Goal: Connect with others: Connect with others

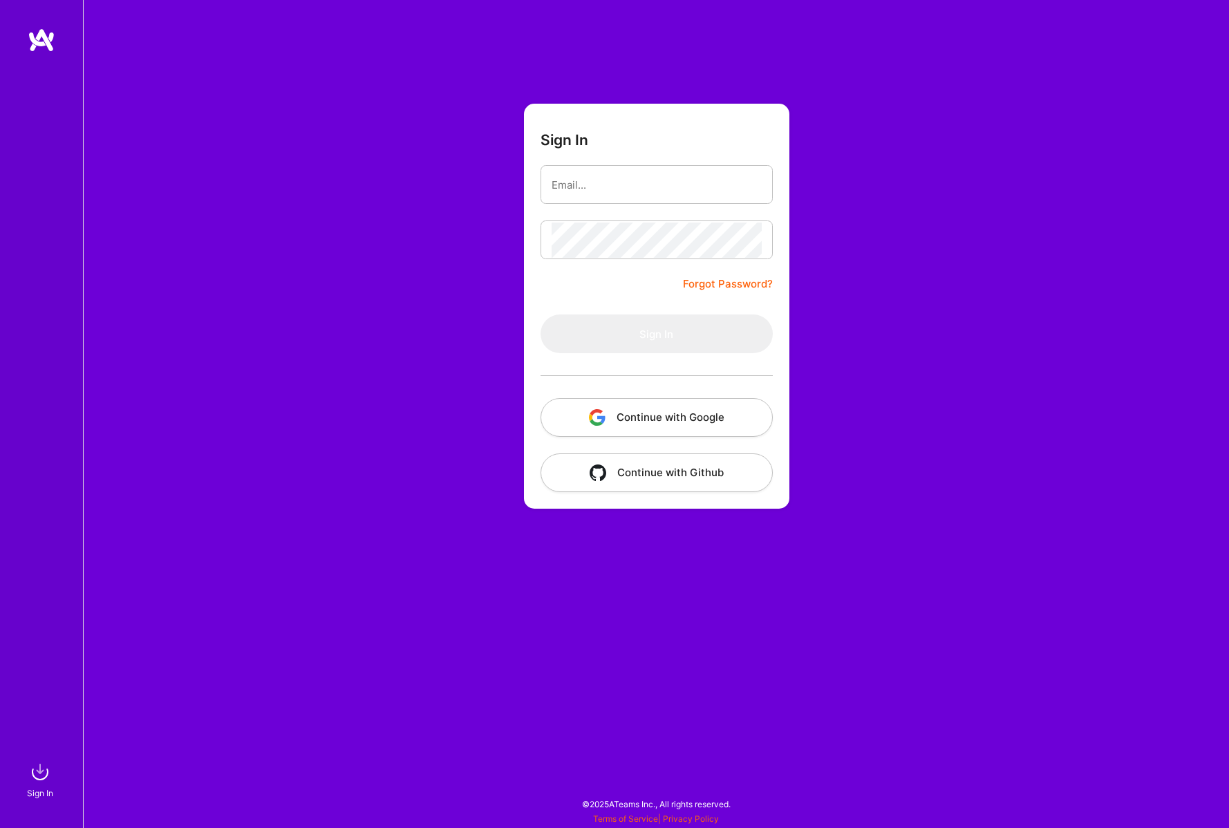
click at [602, 183] on input "email" at bounding box center [657, 184] width 210 height 35
type input "[EMAIL_ADDRESS][DOMAIN_NAME]"
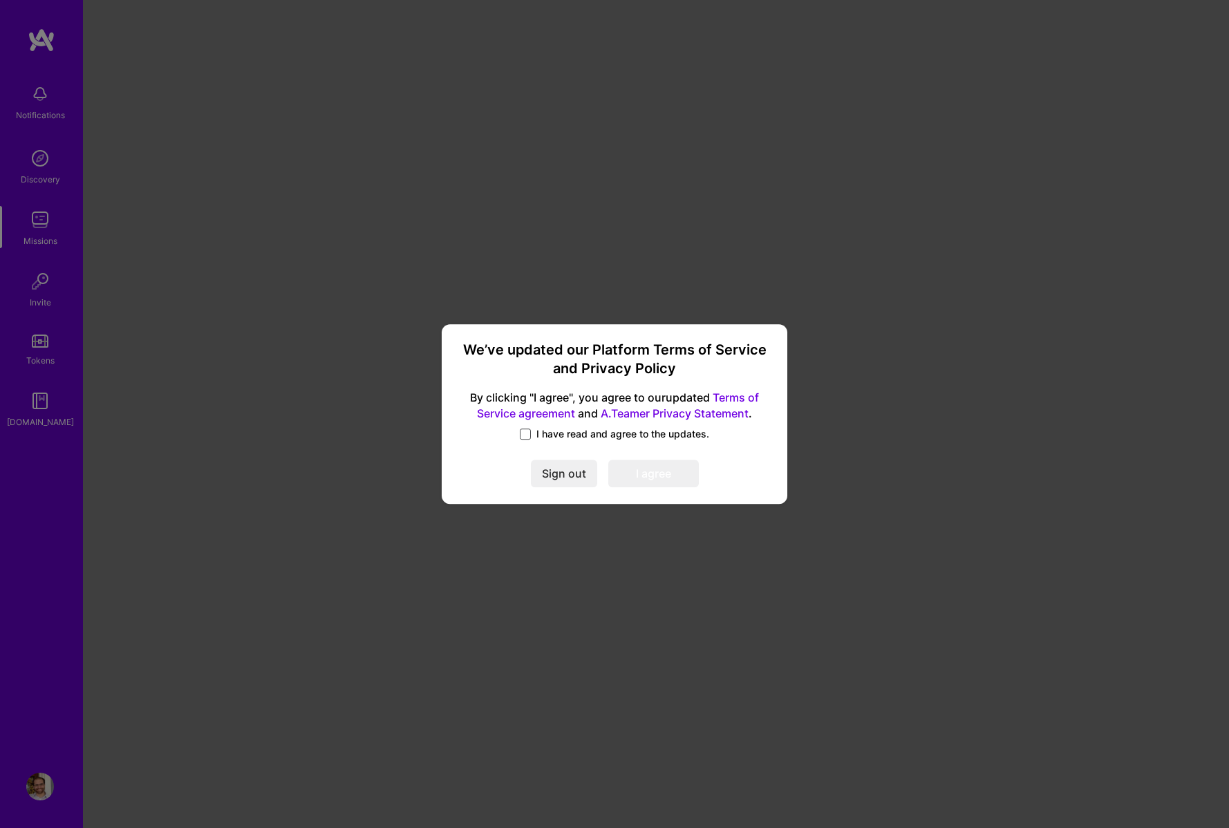
click at [523, 431] on span at bounding box center [525, 434] width 11 height 11
click at [0, 0] on input "I have read and agree to the updates." at bounding box center [0, 0] width 0 height 0
click at [635, 475] on button "I agree" at bounding box center [653, 474] width 91 height 28
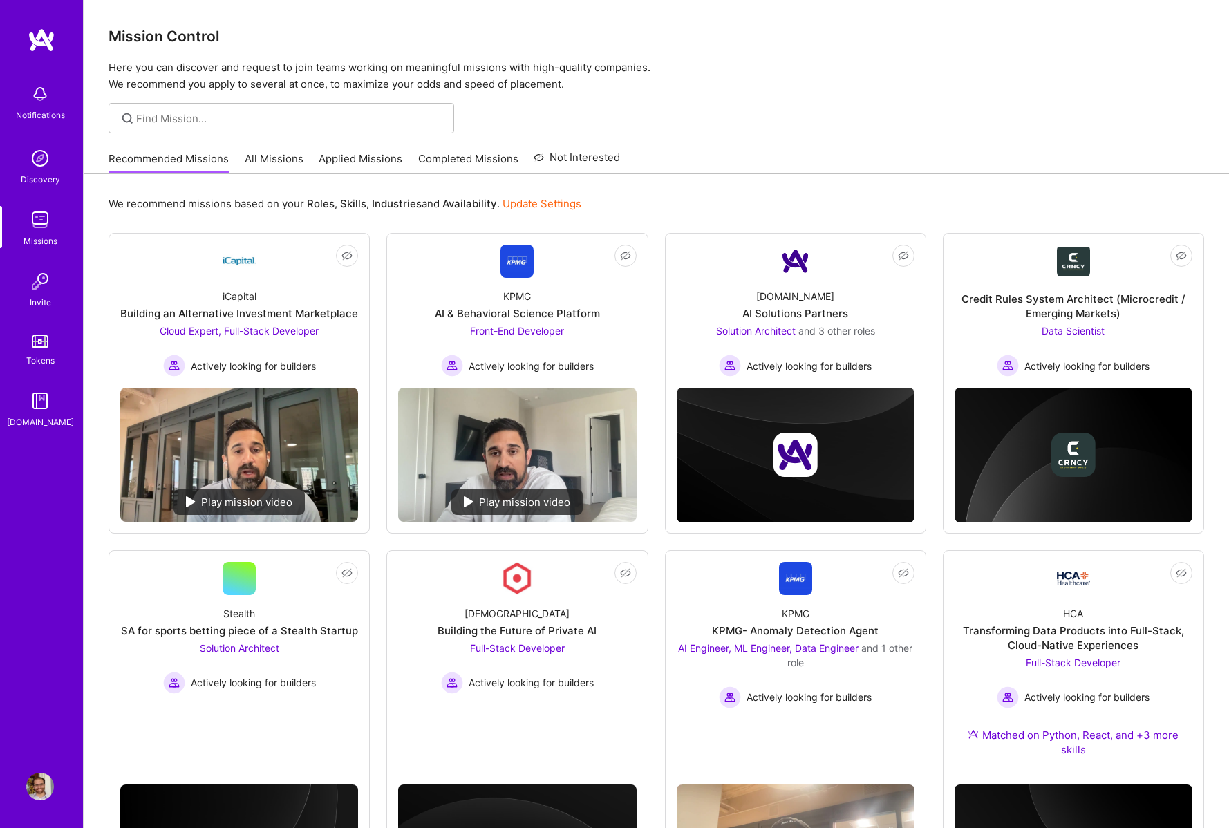
click at [40, 339] on img at bounding box center [40, 341] width 17 height 13
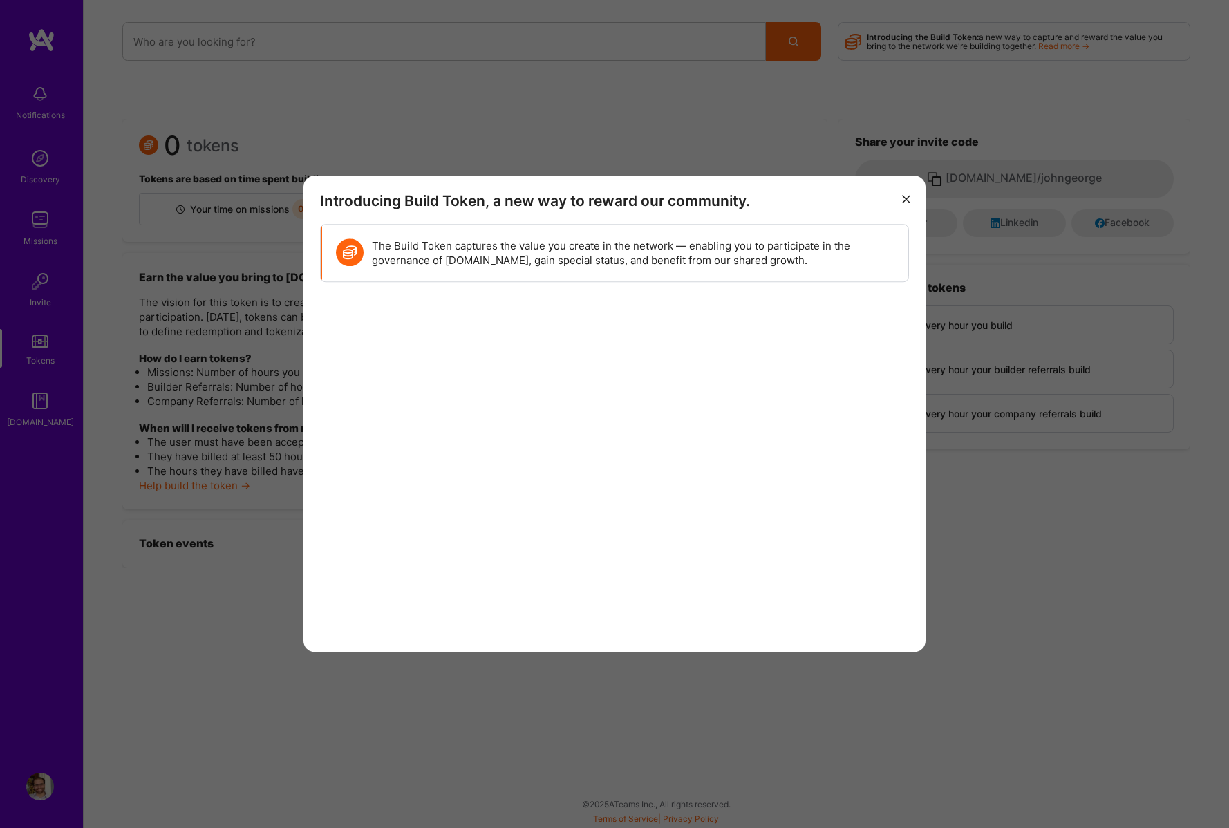
click at [912, 198] on button "modal" at bounding box center [906, 198] width 17 height 23
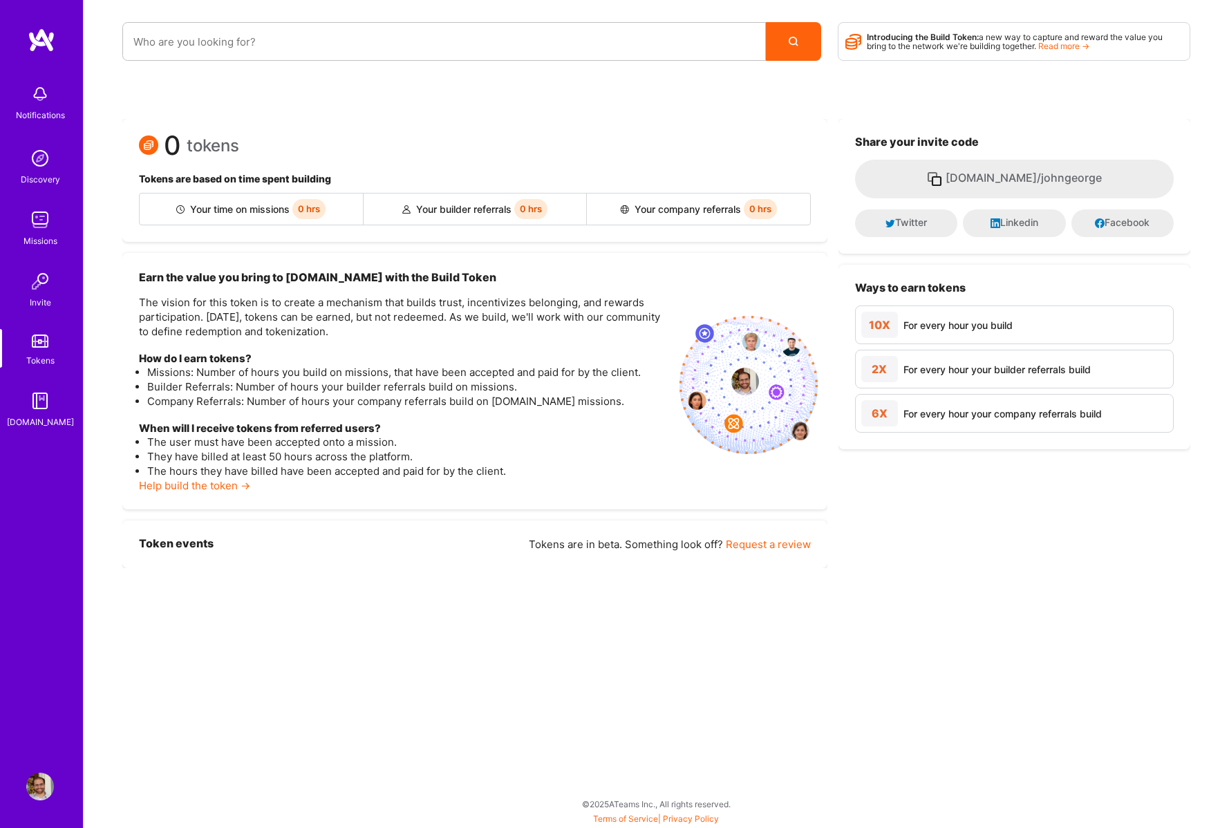
click at [47, 165] on img at bounding box center [40, 158] width 28 height 28
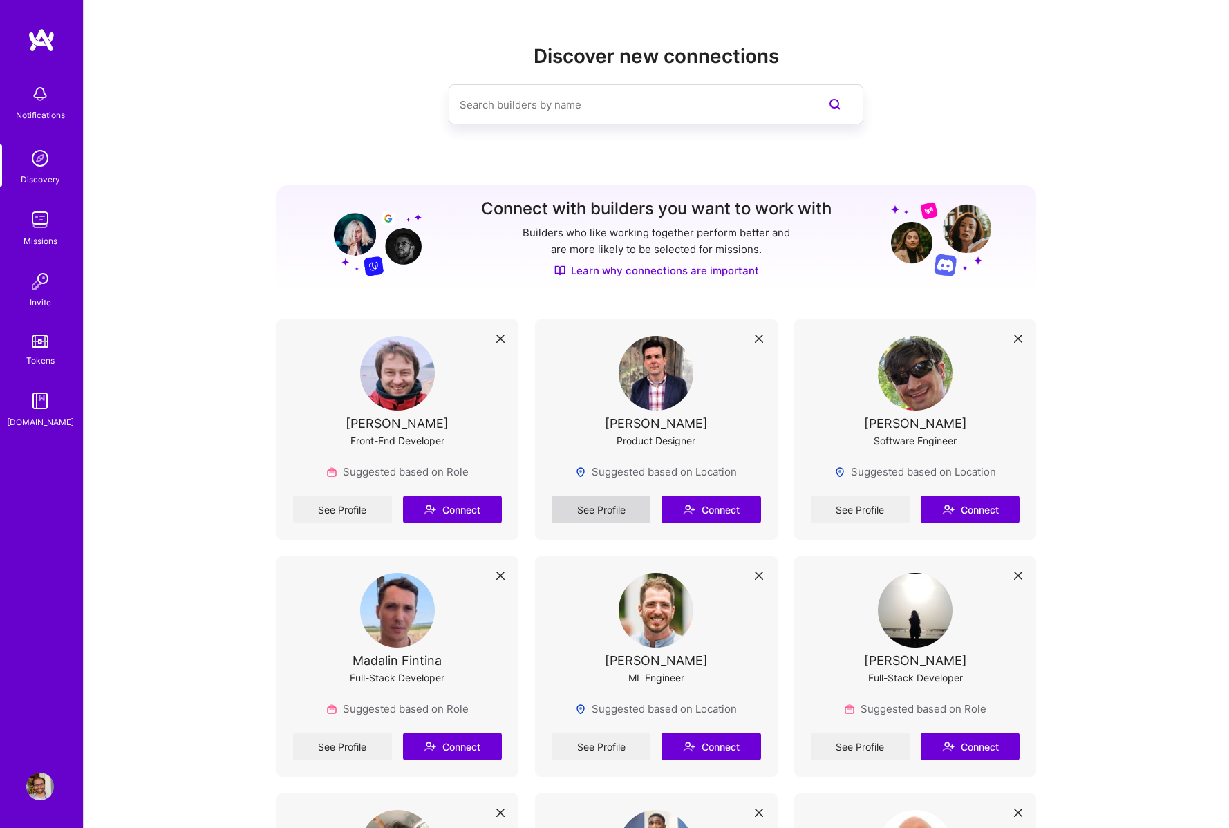
click at [590, 505] on link "See Profile" at bounding box center [601, 510] width 99 height 28
click at [867, 511] on link "See Profile" at bounding box center [860, 510] width 99 height 28
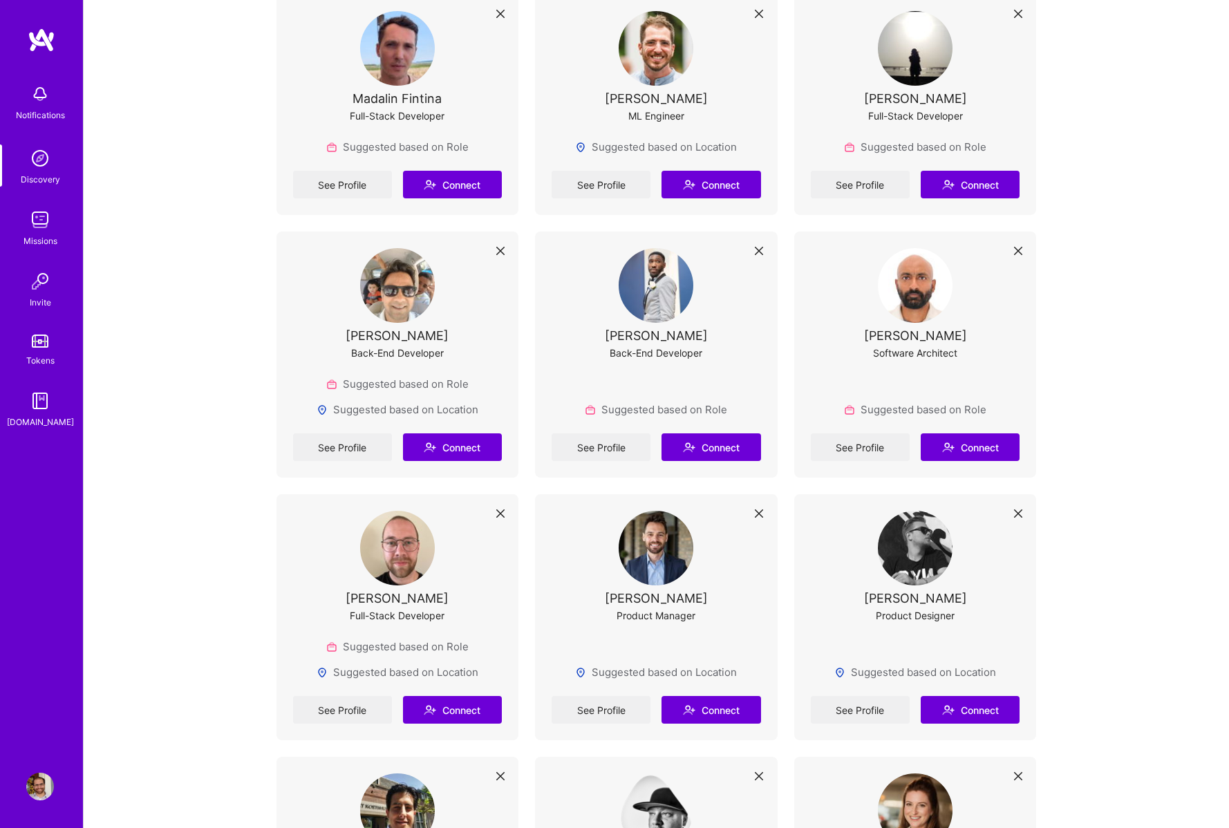
scroll to position [564, 0]
